Goal: Find specific page/section: Find specific page/section

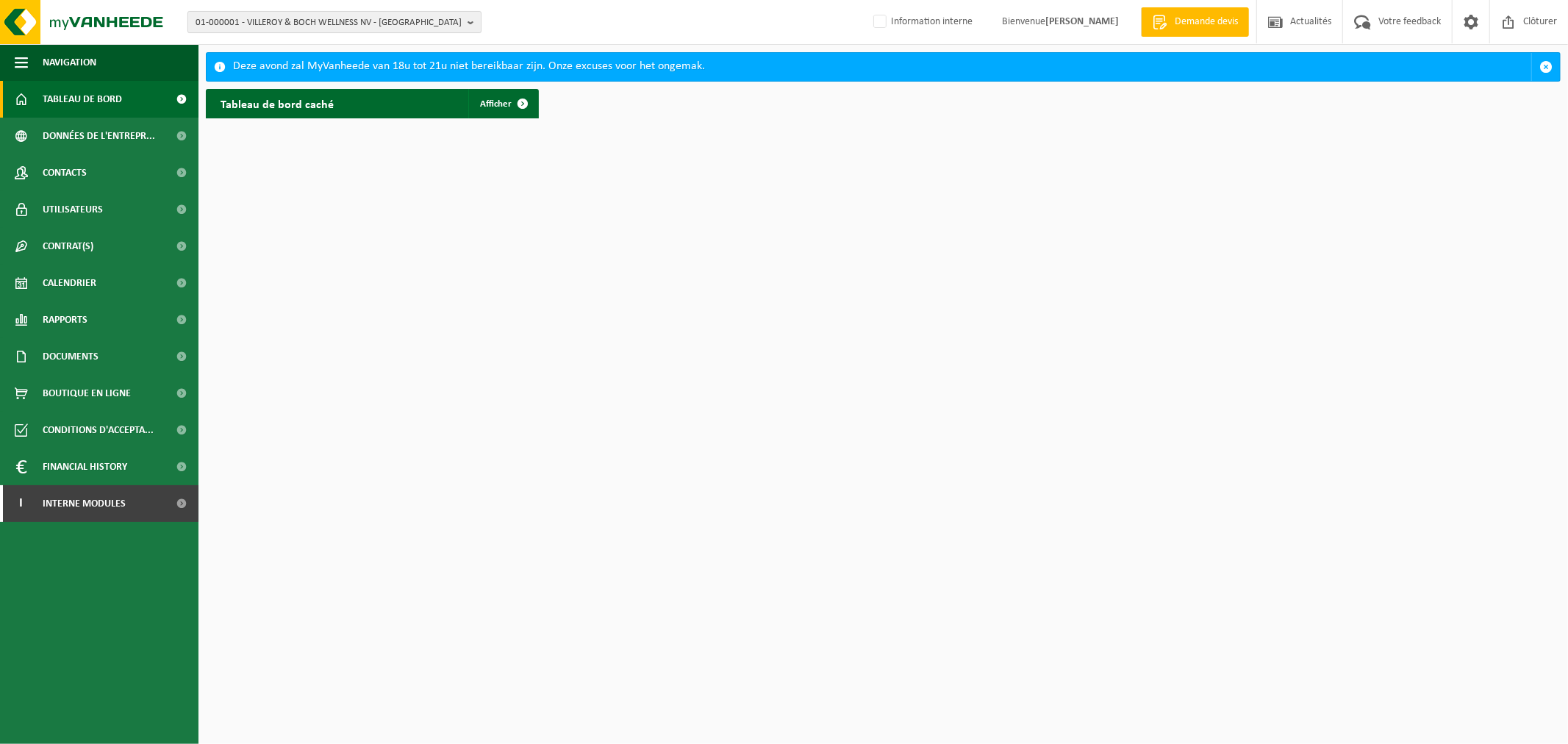
click at [297, 22] on span "01-000001 - VILLEROY & BOCH WELLNESS NV - [GEOGRAPHIC_DATA]" at bounding box center [328, 23] width 266 height 22
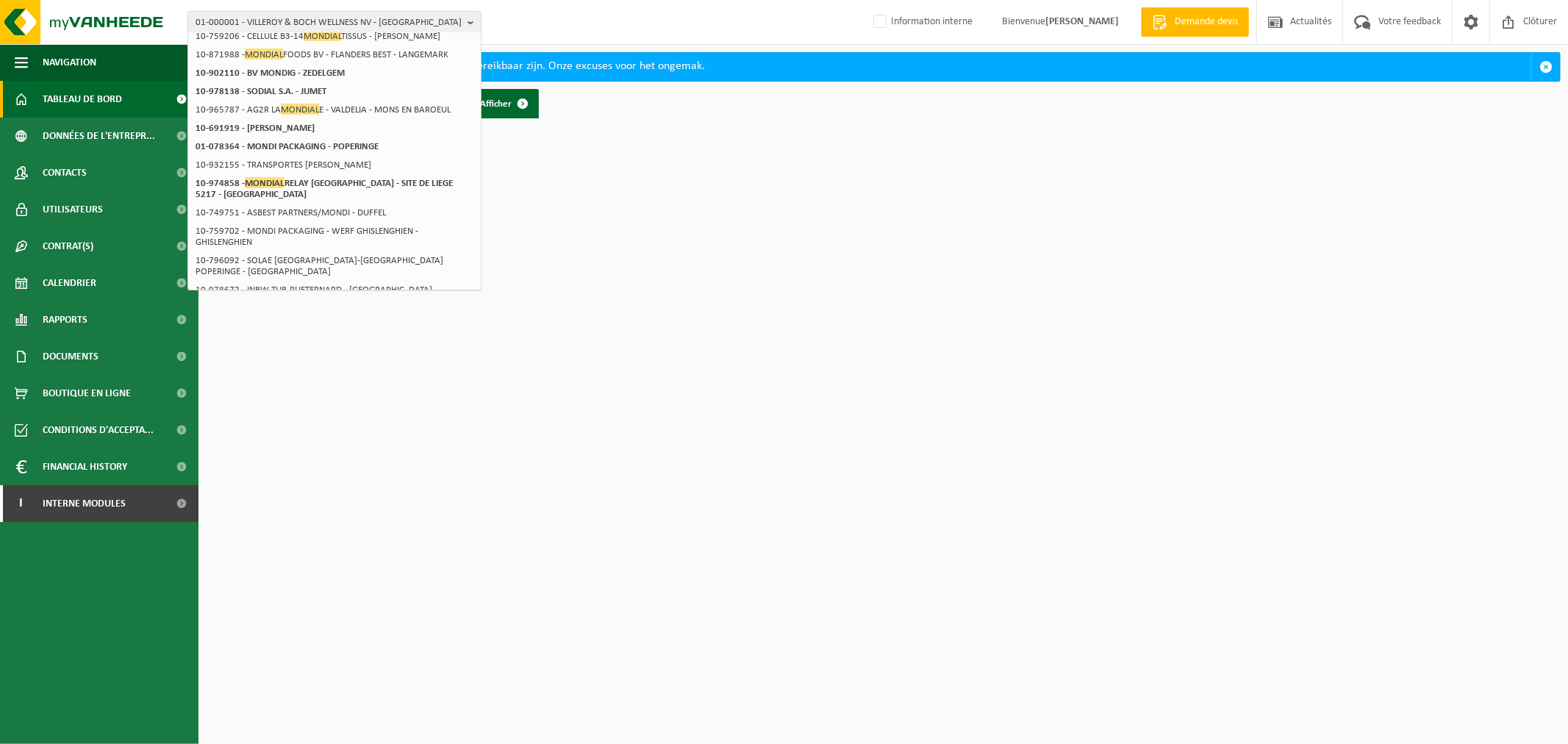
scroll to position [253, 0]
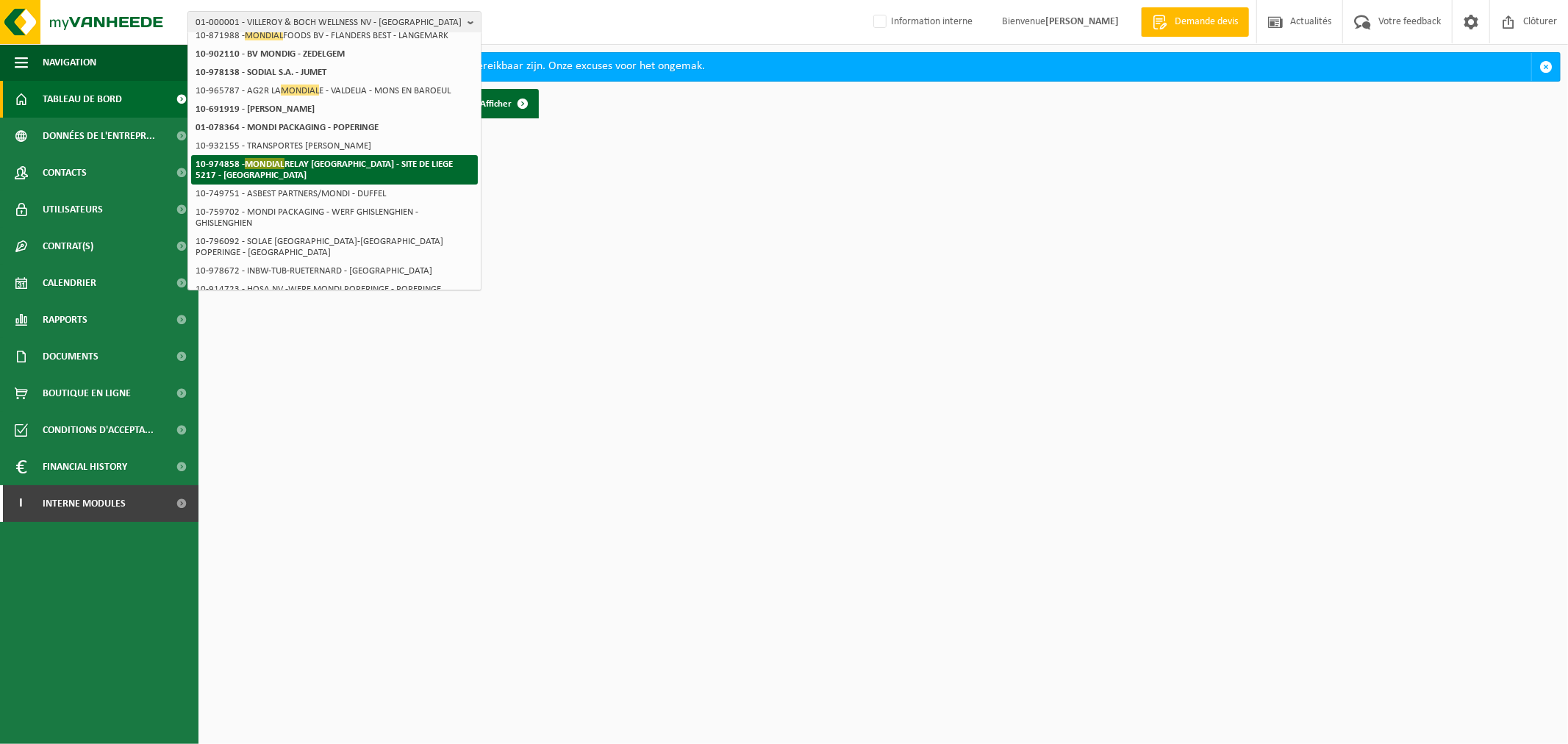
type input "mondial"
click at [350, 171] on li "10-974858 - MONDIAL RELAY [GEOGRAPHIC_DATA] - SITE DE LIEGE 5217 - [GEOGRAPHIC_…" at bounding box center [334, 170] width 286 height 29
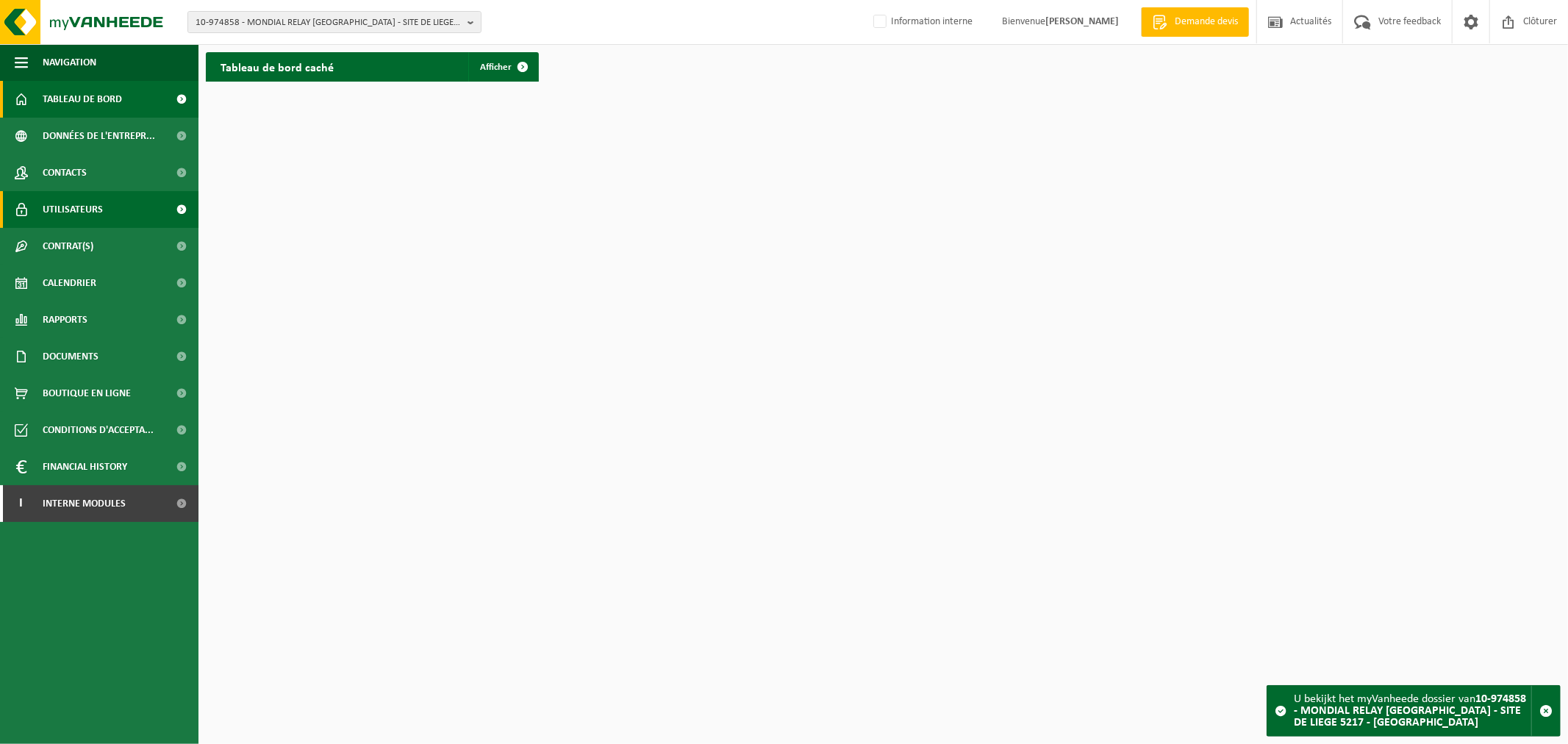
click at [121, 199] on link "Utilisateurs" at bounding box center [99, 210] width 198 height 37
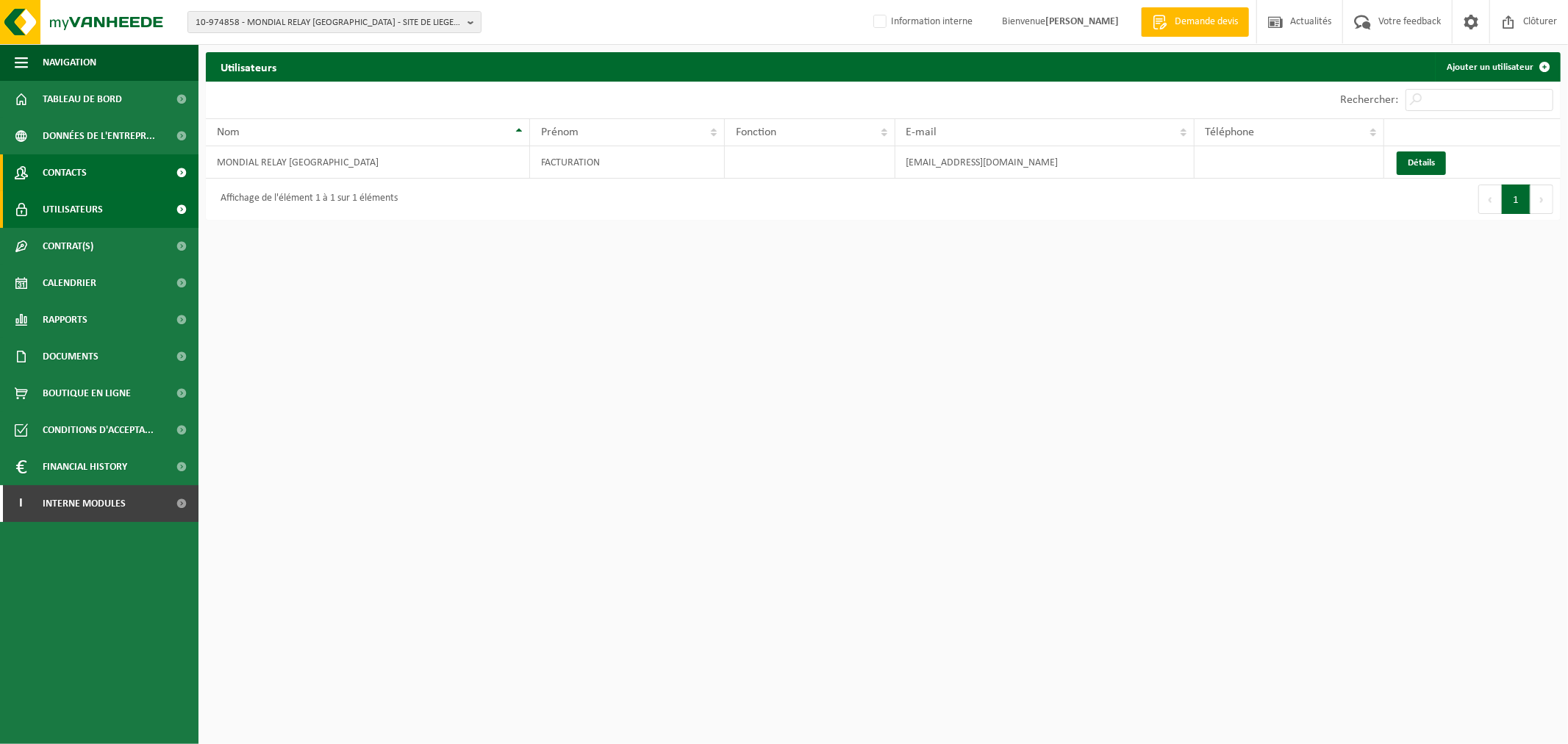
click at [127, 173] on link "Contacts" at bounding box center [99, 173] width 198 height 37
